Goal: Task Accomplishment & Management: Use online tool/utility

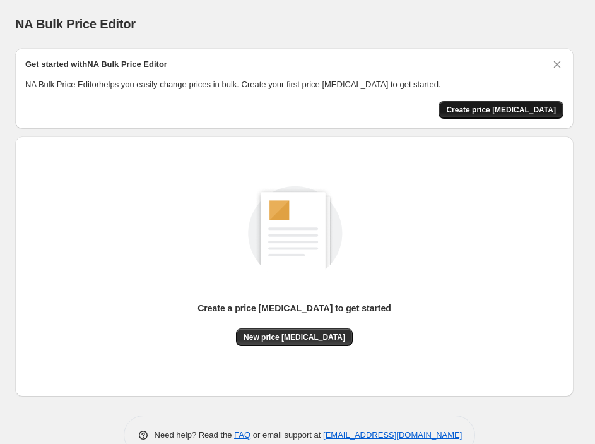
click at [492, 103] on button "Create price change job" at bounding box center [501, 110] width 125 height 18
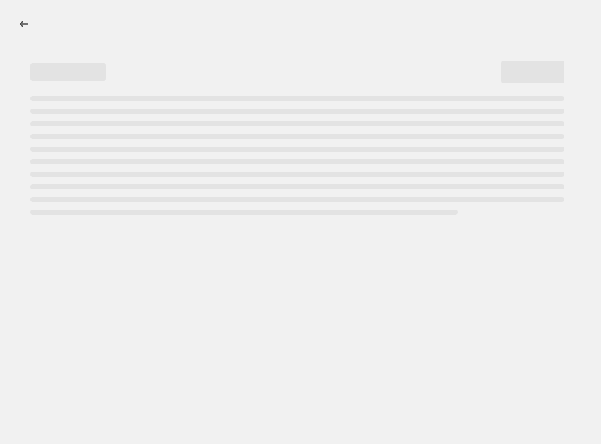
select select "percentage"
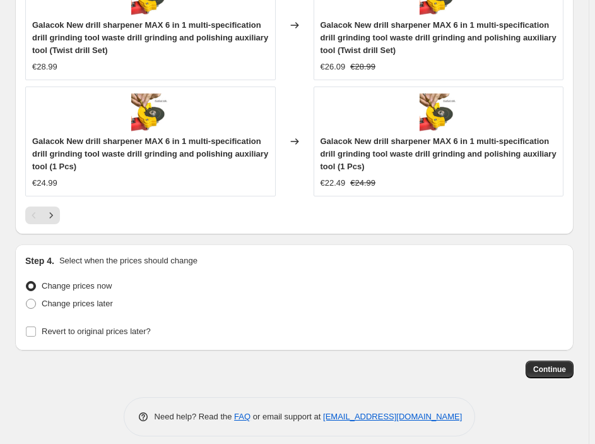
scroll to position [1285, 0]
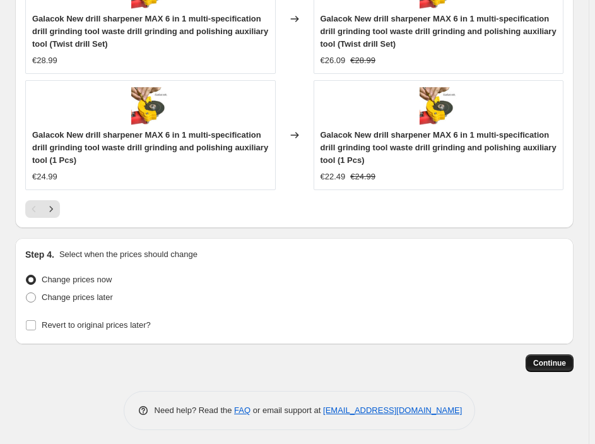
click at [557, 359] on span "Continue" at bounding box center [549, 363] width 33 height 10
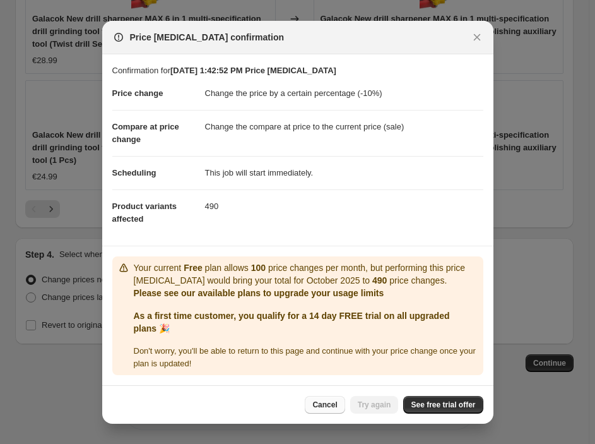
click at [331, 403] on span "Cancel" at bounding box center [324, 405] width 25 height 10
